Goal: Task Accomplishment & Management: Manage account settings

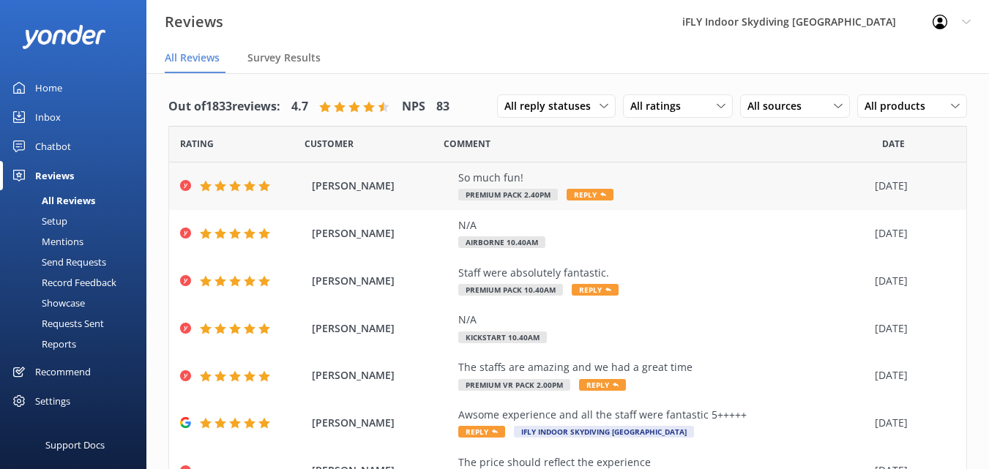
click at [475, 172] on div "So much fun!" at bounding box center [662, 178] width 409 height 16
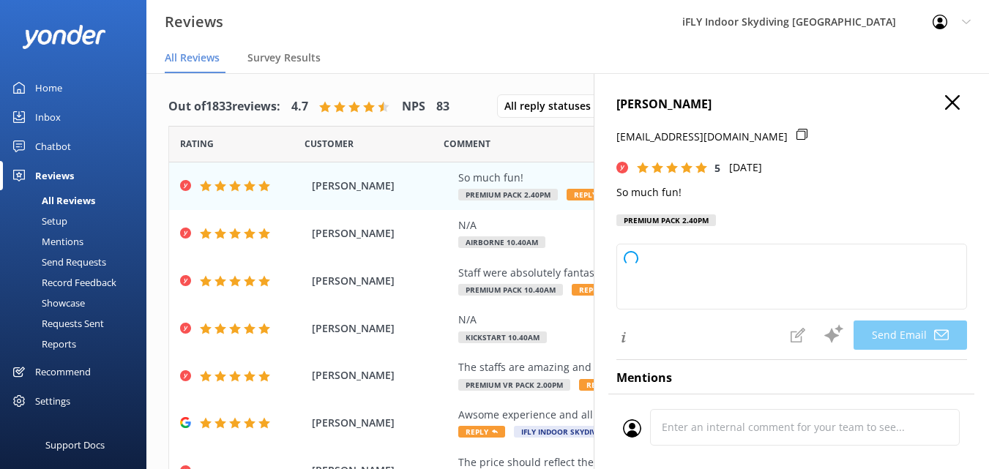
type textarea "Thank you so much, [PERSON_NAME]! We're thrilled to hear you had a great time. …"
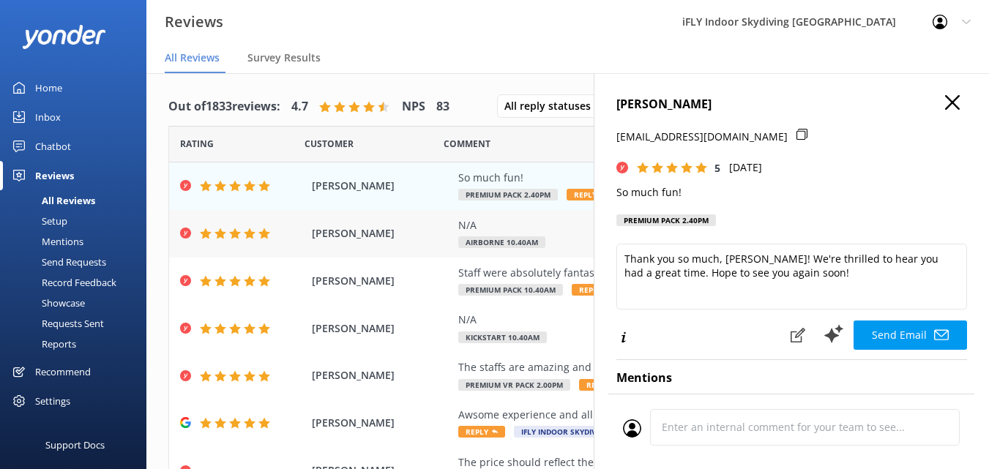
click at [322, 234] on span "[PERSON_NAME]" at bounding box center [381, 234] width 139 height 16
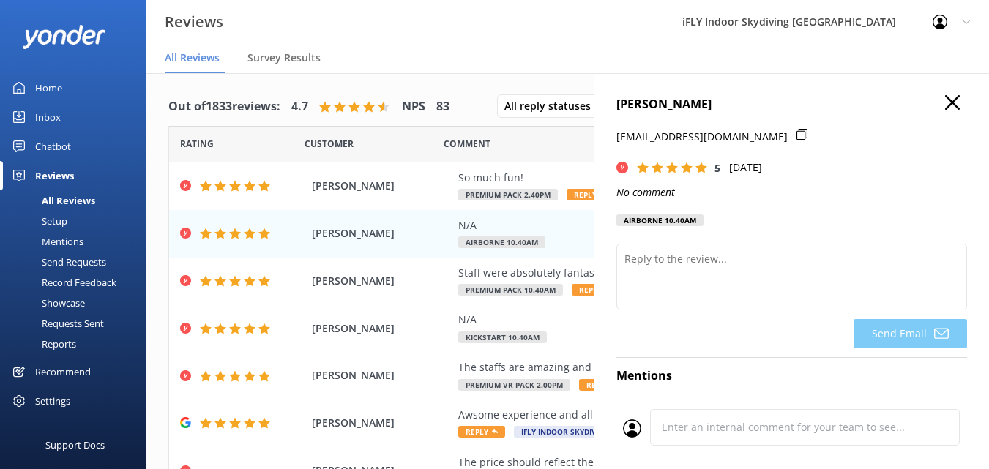
click at [945, 102] on icon "button" at bounding box center [952, 102] width 15 height 15
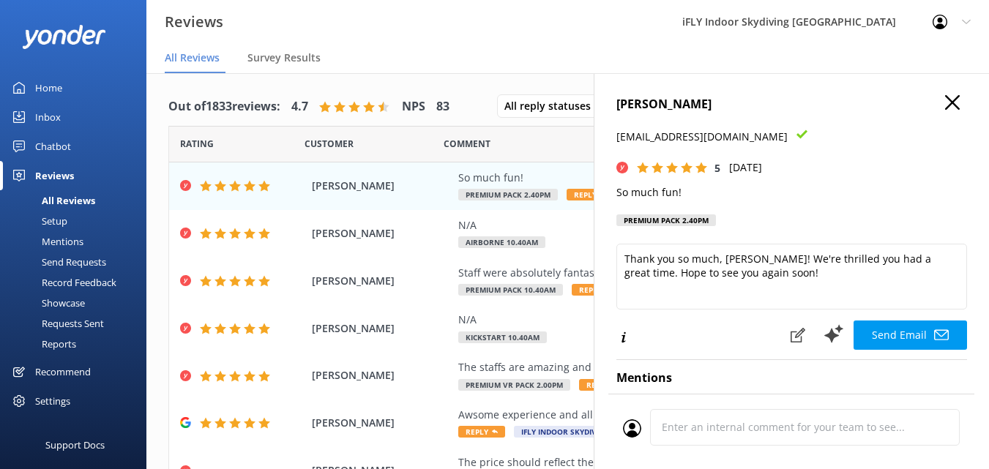
scroll to position [29, 0]
